Goal: Task Accomplishment & Management: Use online tool/utility

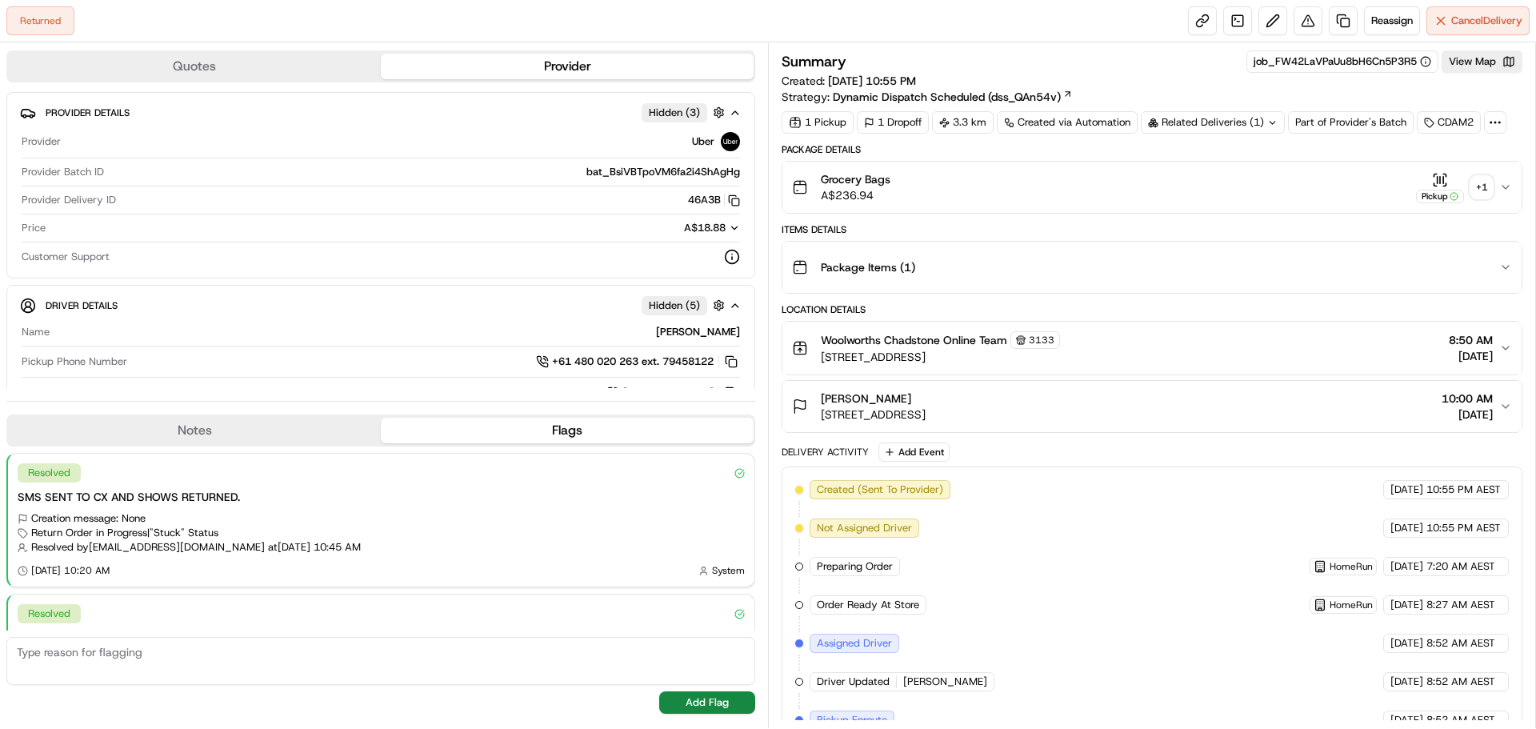
click at [1143, 398] on div "Dianne Campbell 10C Markham Ave, U 301, Ashburton, VIC 3147, AU 10:00 AM 21/08/…" at bounding box center [1145, 406] width 707 height 32
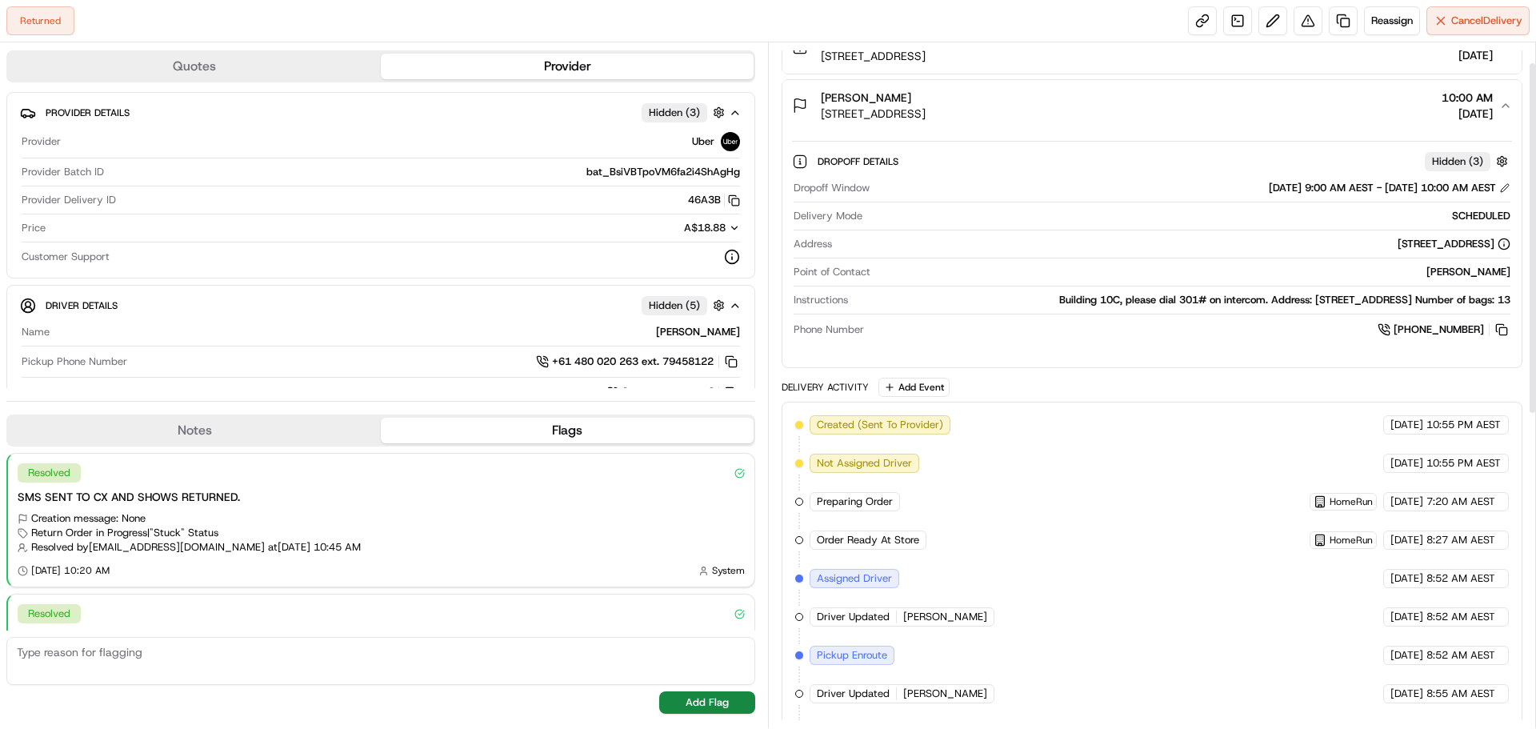
scroll to position [3, 0]
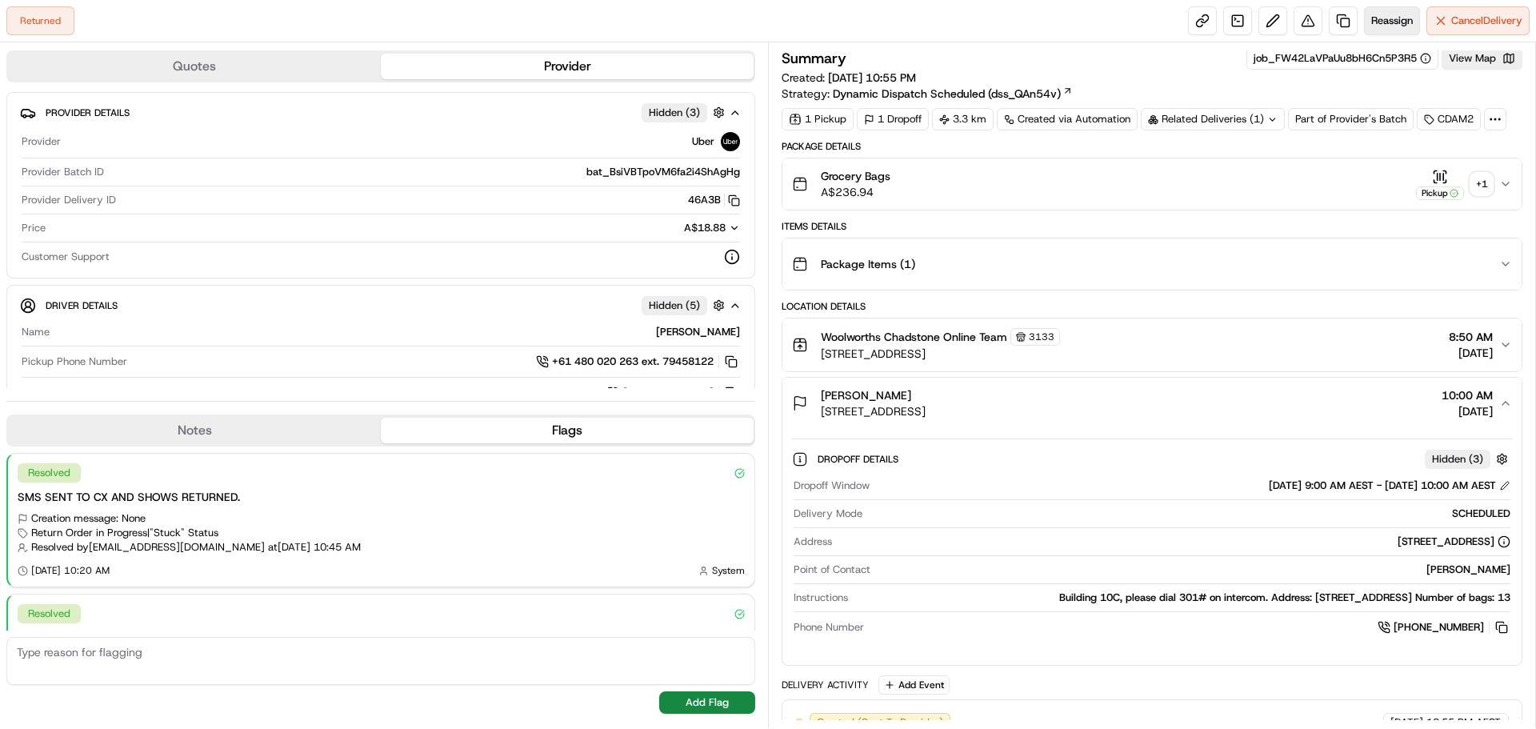
click at [1382, 12] on button "Reassign" at bounding box center [1392, 20] width 56 height 29
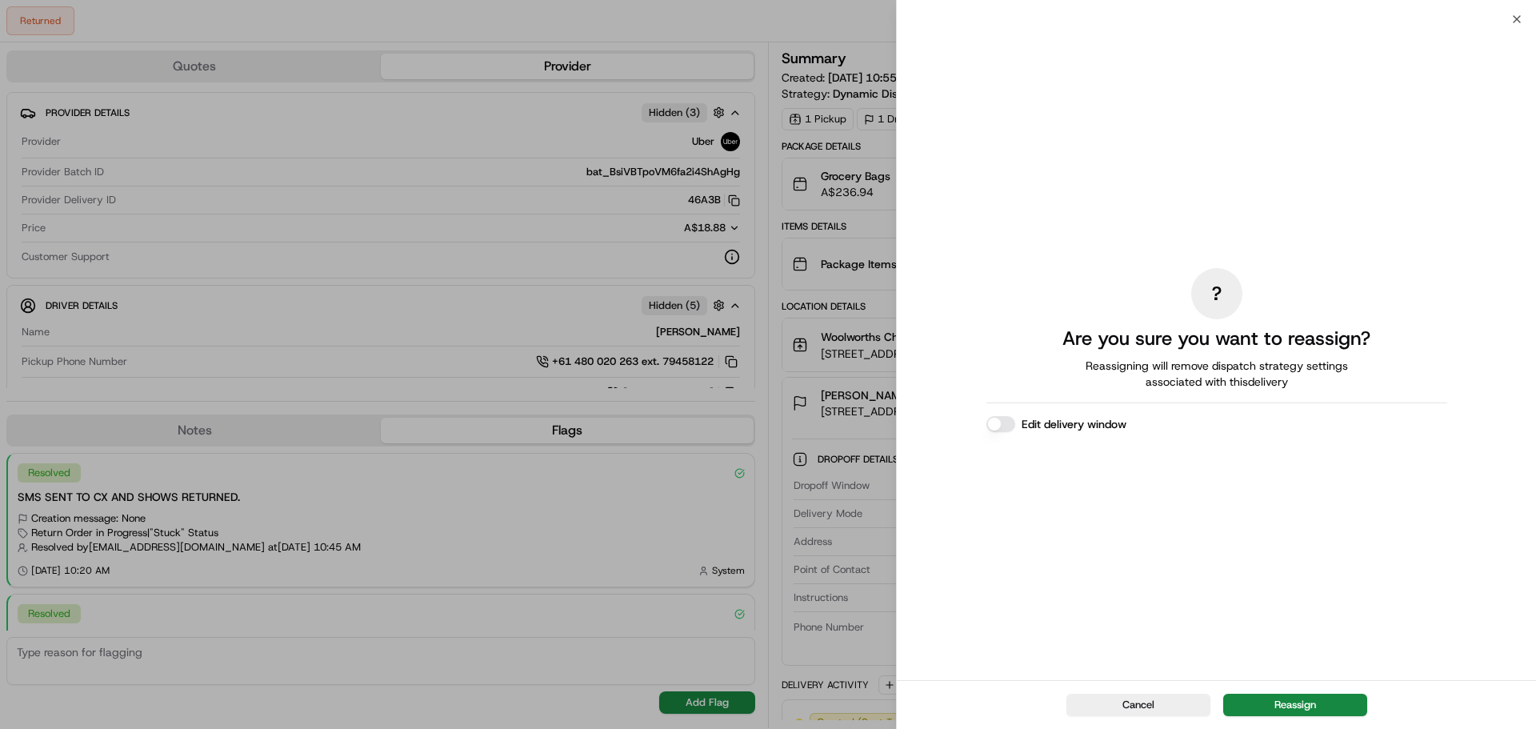
click at [1303, 711] on button "Reassign" at bounding box center [1295, 704] width 144 height 22
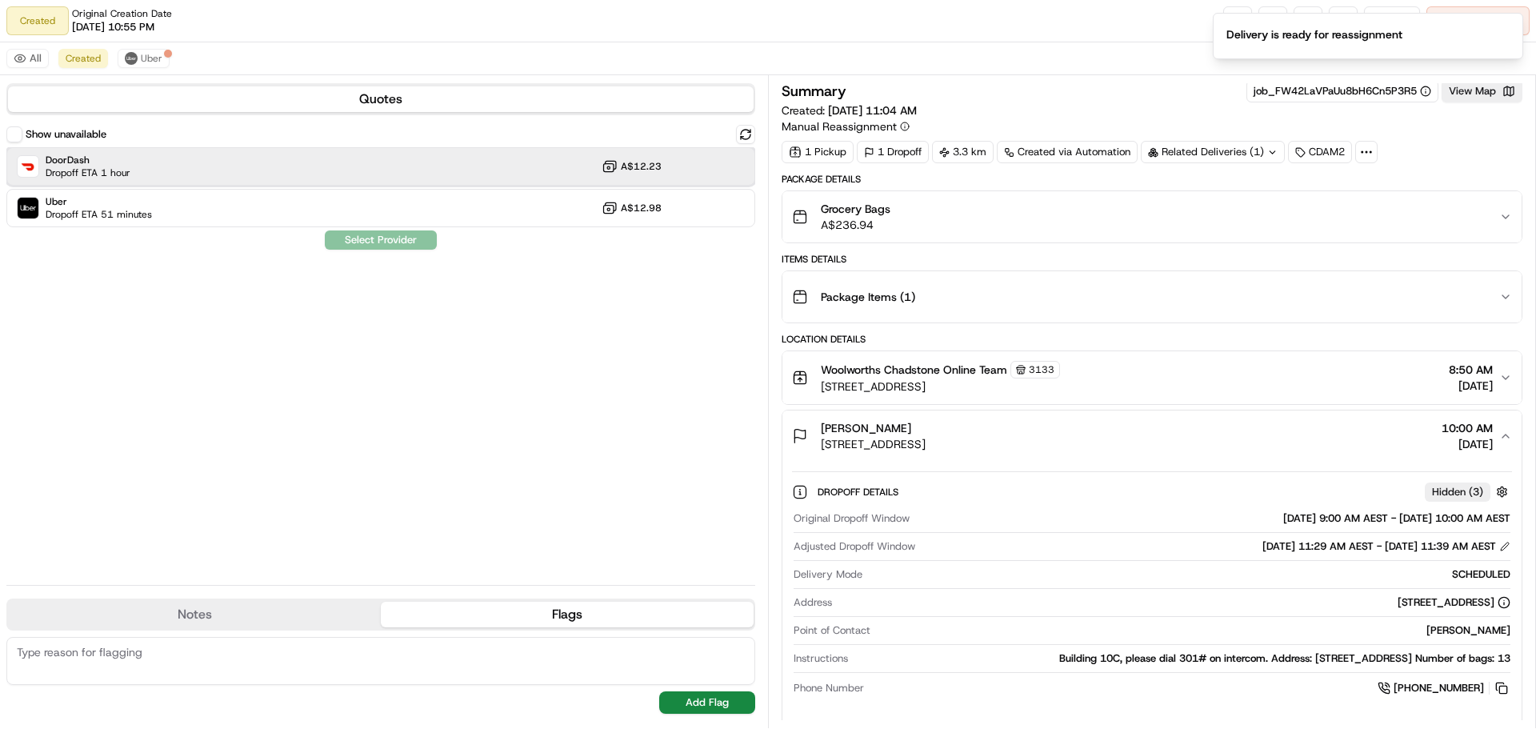
click at [277, 162] on div "DoorDash Dropoff ETA 1 hour A$12.23" at bounding box center [380, 166] width 749 height 38
click at [398, 234] on button "Assign Provider" at bounding box center [381, 239] width 114 height 19
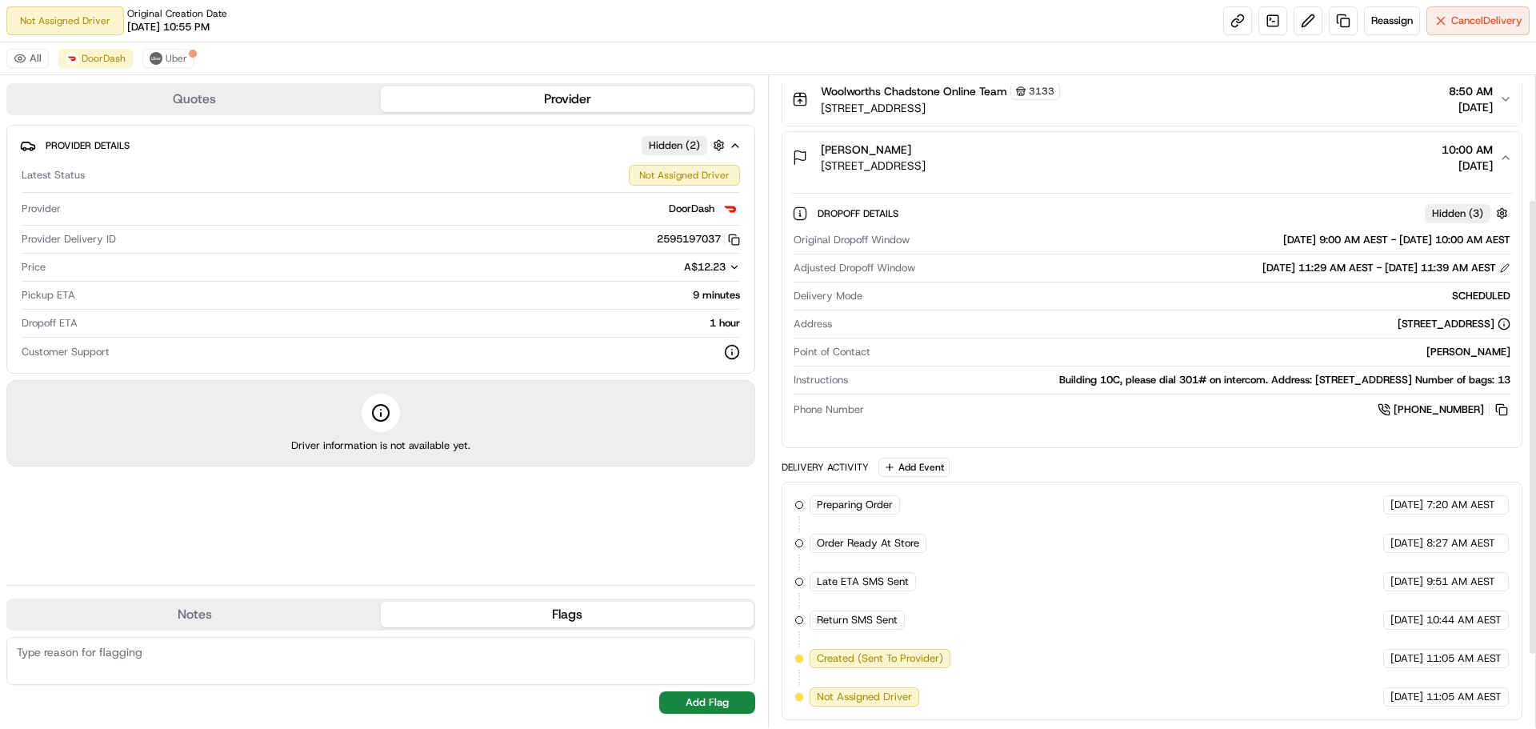
scroll to position [0, 0]
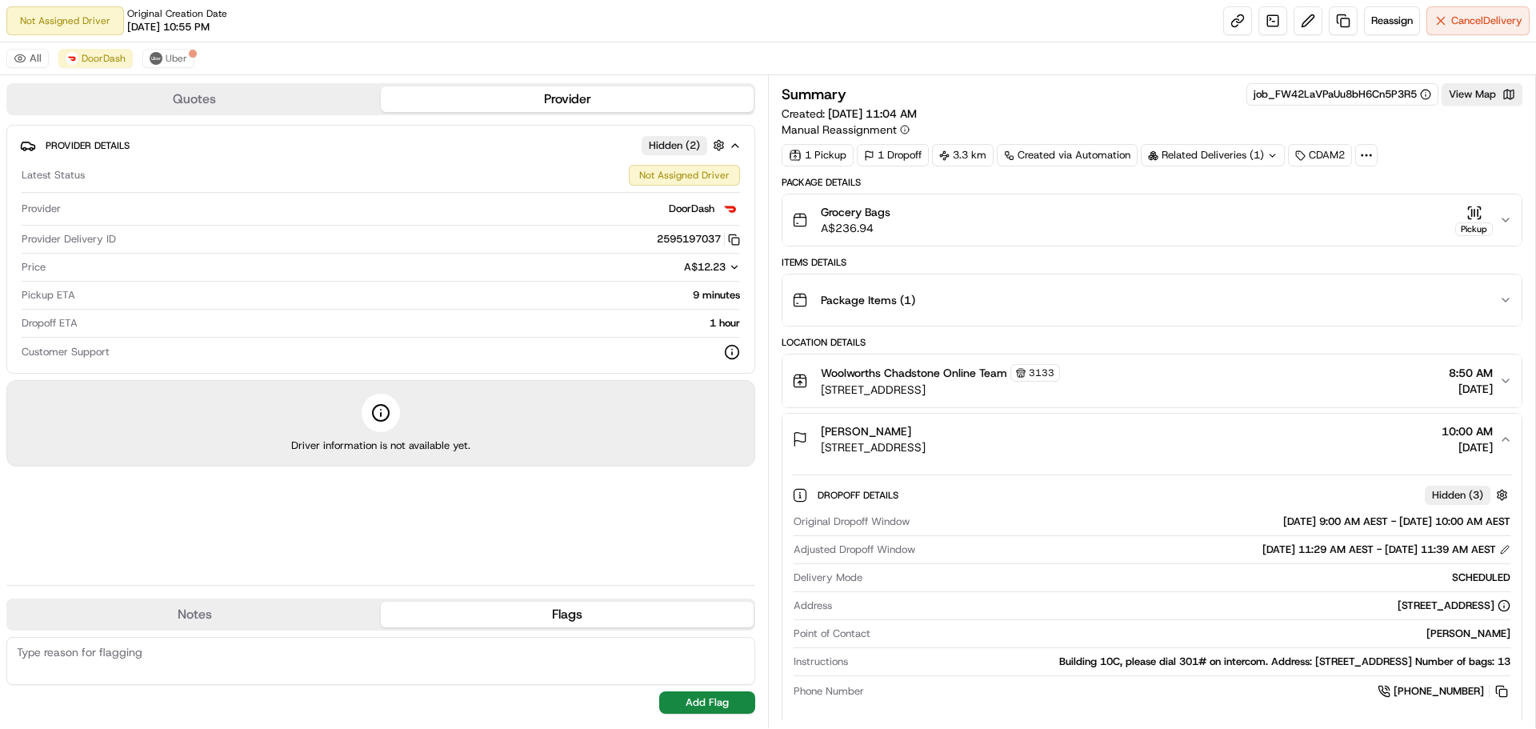
click at [1372, 157] on icon at bounding box center [1366, 155] width 14 height 14
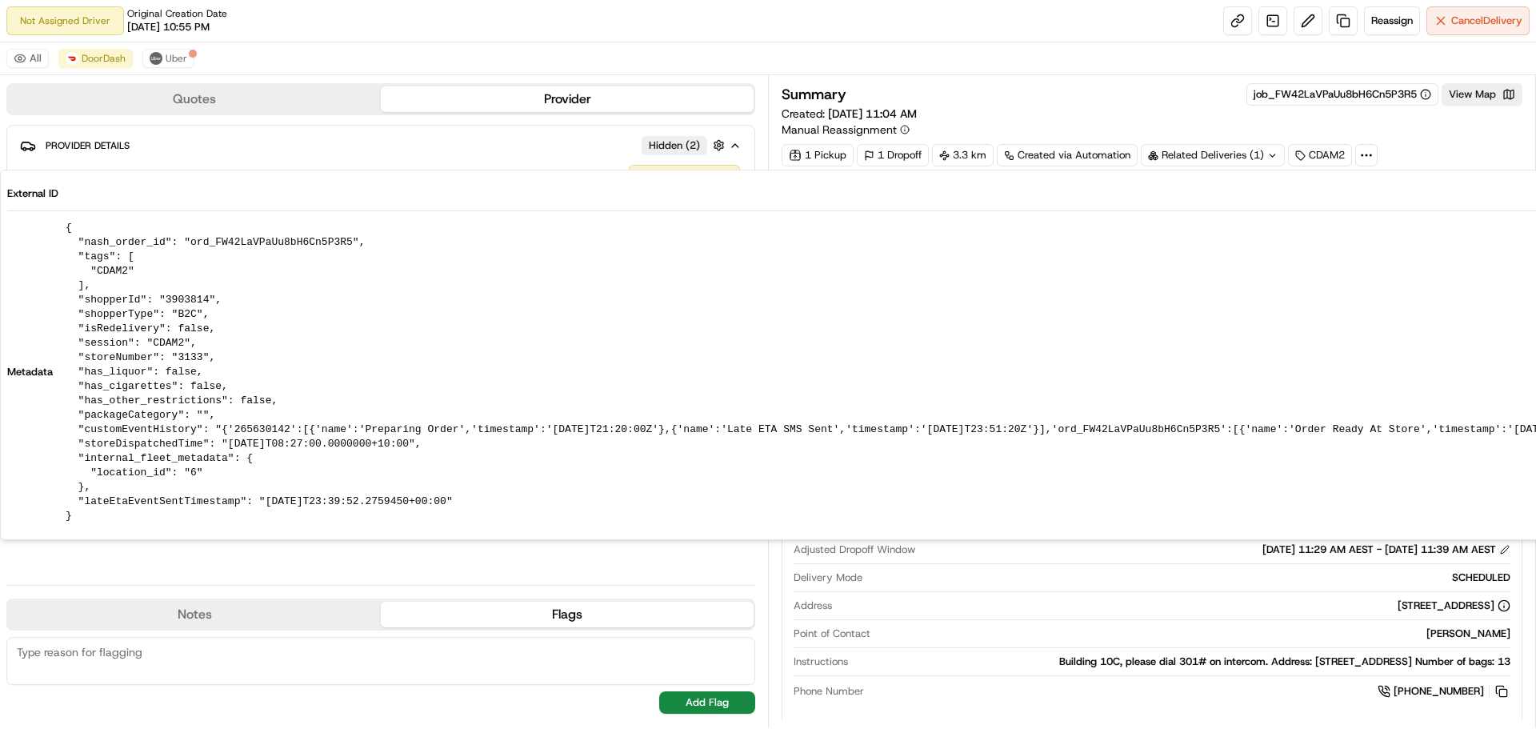
click at [1372, 157] on icon at bounding box center [1366, 155] width 14 height 14
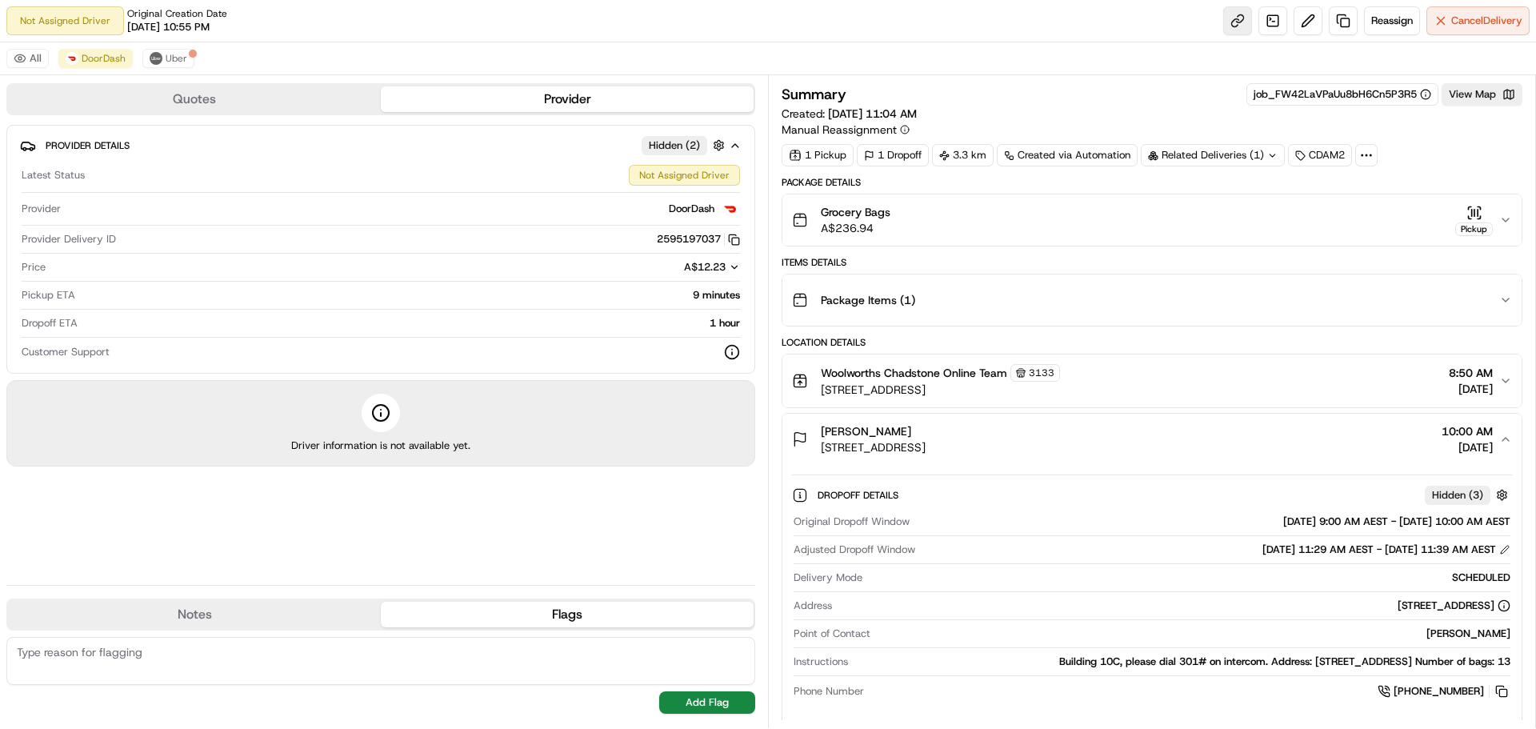
click at [1225, 15] on link at bounding box center [1237, 20] width 29 height 29
